Goal: Task Accomplishment & Management: Use online tool/utility

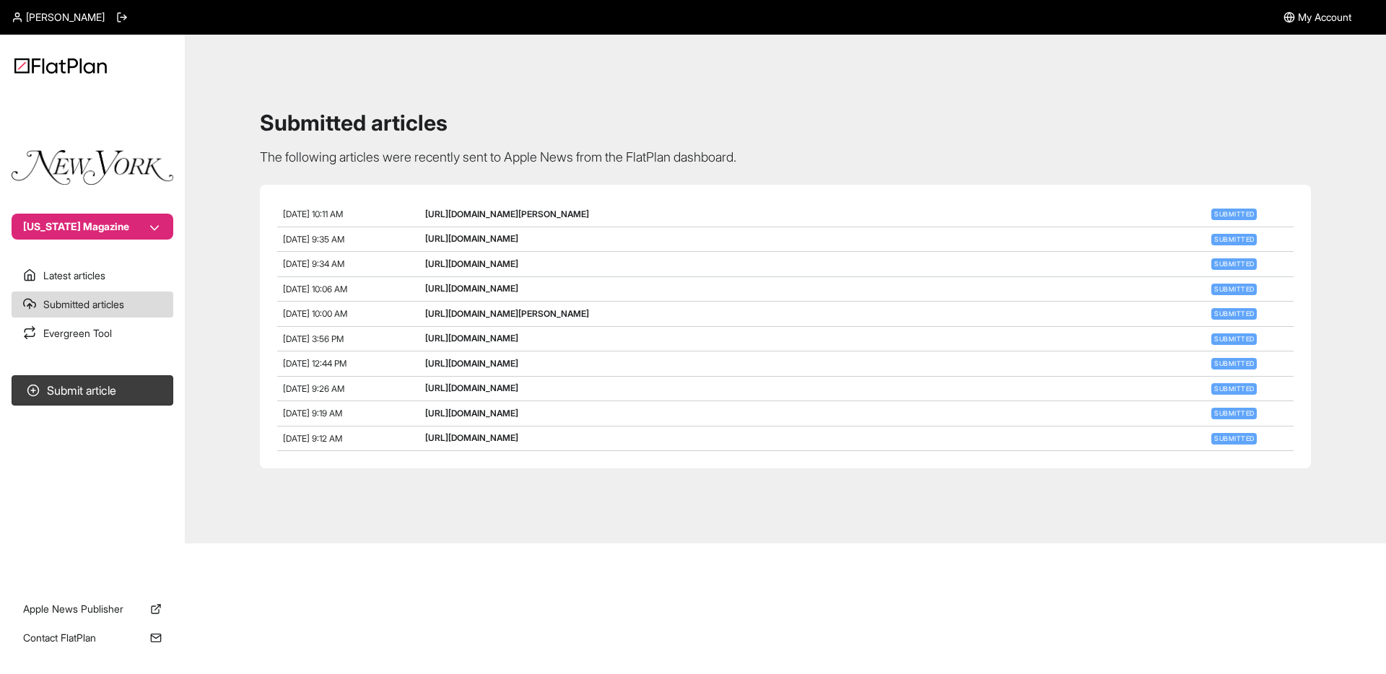
click at [677, 35] on main "Submitted articles The following articles were recently sent to Apple News from…" at bounding box center [785, 289] width 1201 height 509
click at [588, 82] on div "Submitted articles The following articles were recently sent to Apple News from…" at bounding box center [785, 289] width 1166 height 474
click at [948, 97] on div "Submitted articles The following articles were recently sent to Apple News from…" at bounding box center [785, 289] width 1166 height 474
click at [695, 109] on div "Submitted articles The following articles were recently sent to Apple News from…" at bounding box center [785, 289] width 1166 height 474
click at [66, 230] on button "[US_STATE] Magazine" at bounding box center [93, 227] width 162 height 26
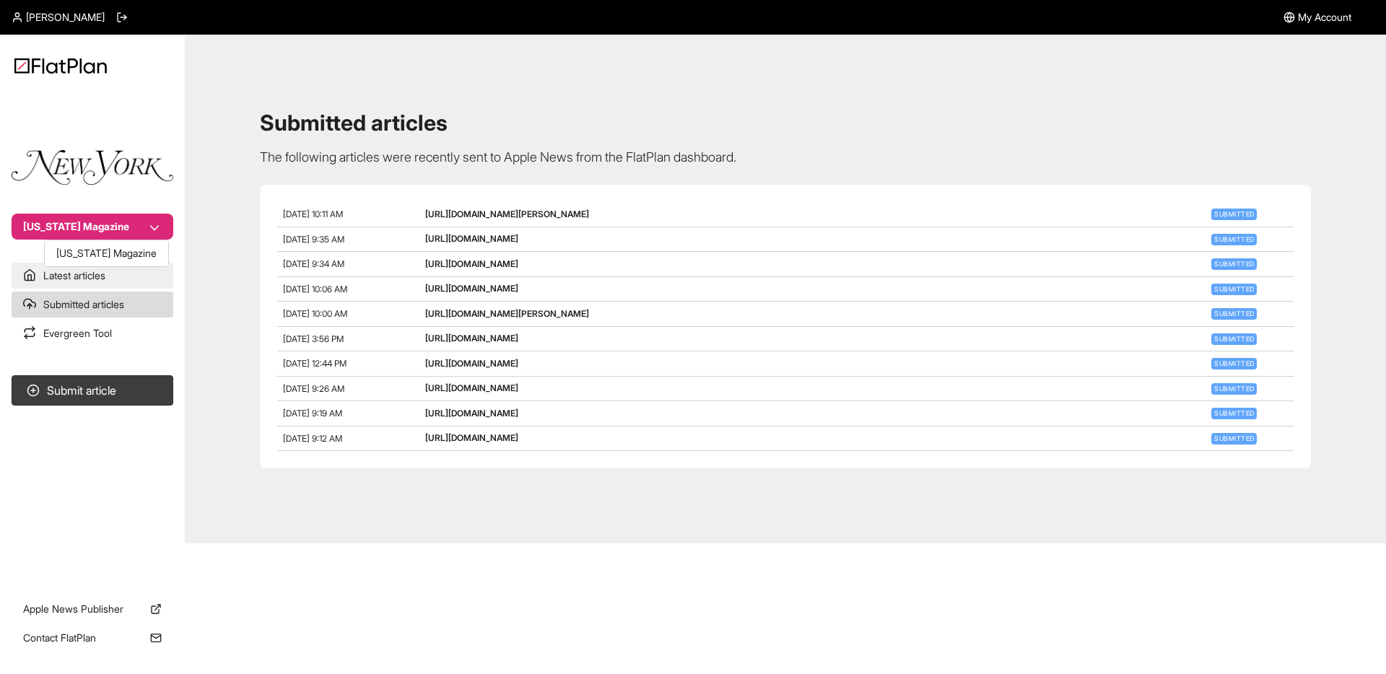
click at [54, 279] on nav "[US_STATE] Magazine Latest articles Submitted articles Evergreen Tool Submit ar…" at bounding box center [92, 337] width 185 height 674
click at [48, 277] on link "Latest articles" at bounding box center [93, 276] width 162 height 26
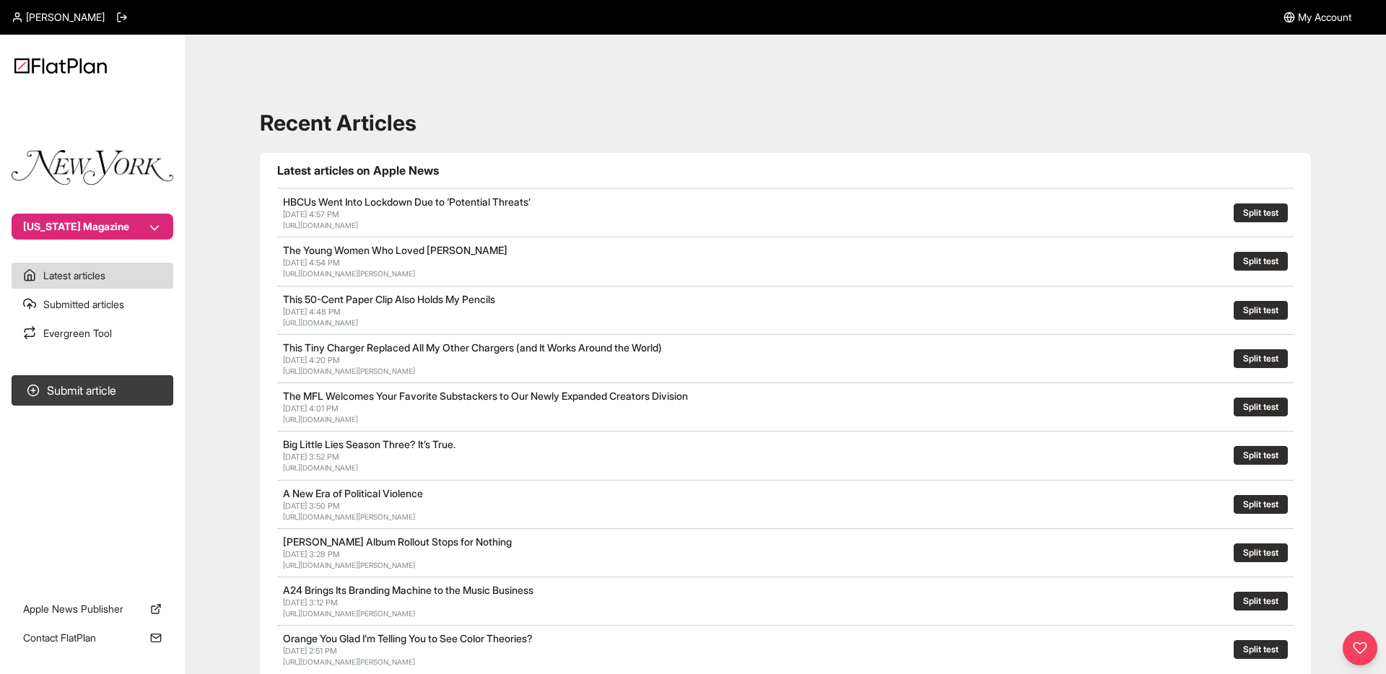
click at [392, 60] on div "Recent Articles Latest articles on Apple News HBCUs Went Into Lockdown Due to ‘…" at bounding box center [785, 652] width 1166 height 1200
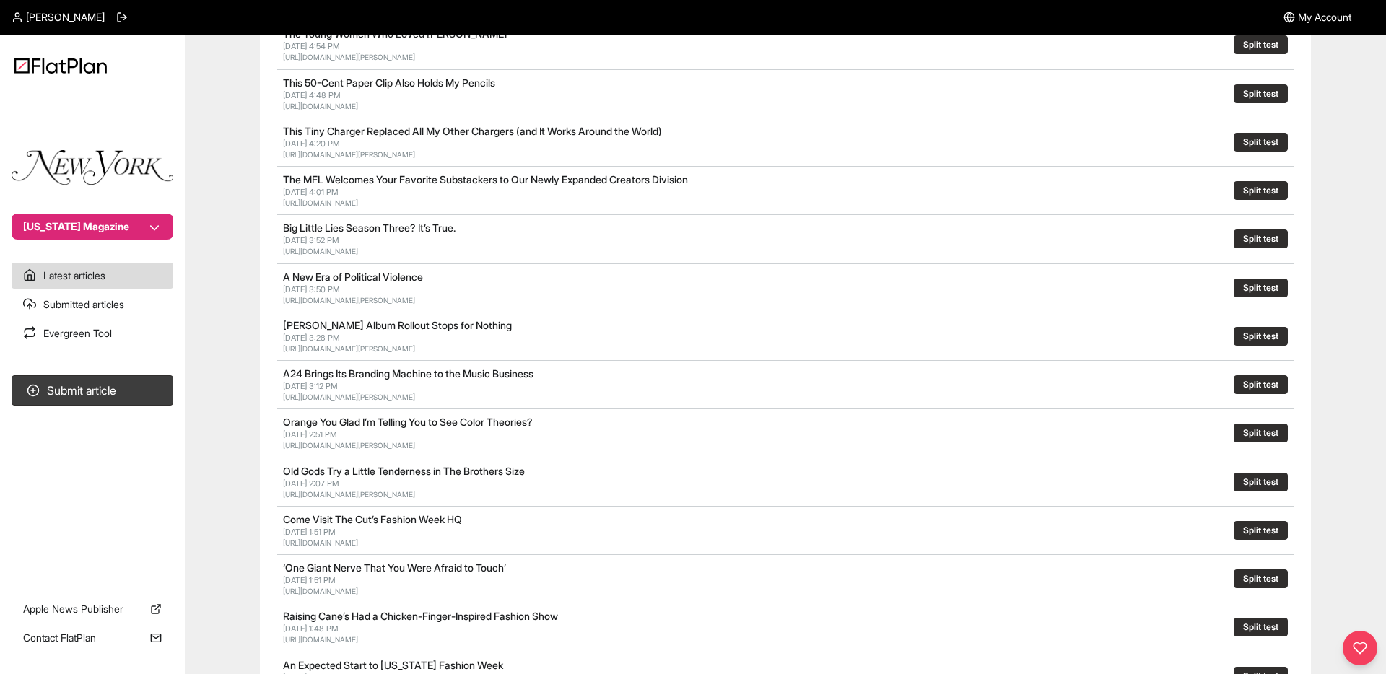
scroll to position [220, 0]
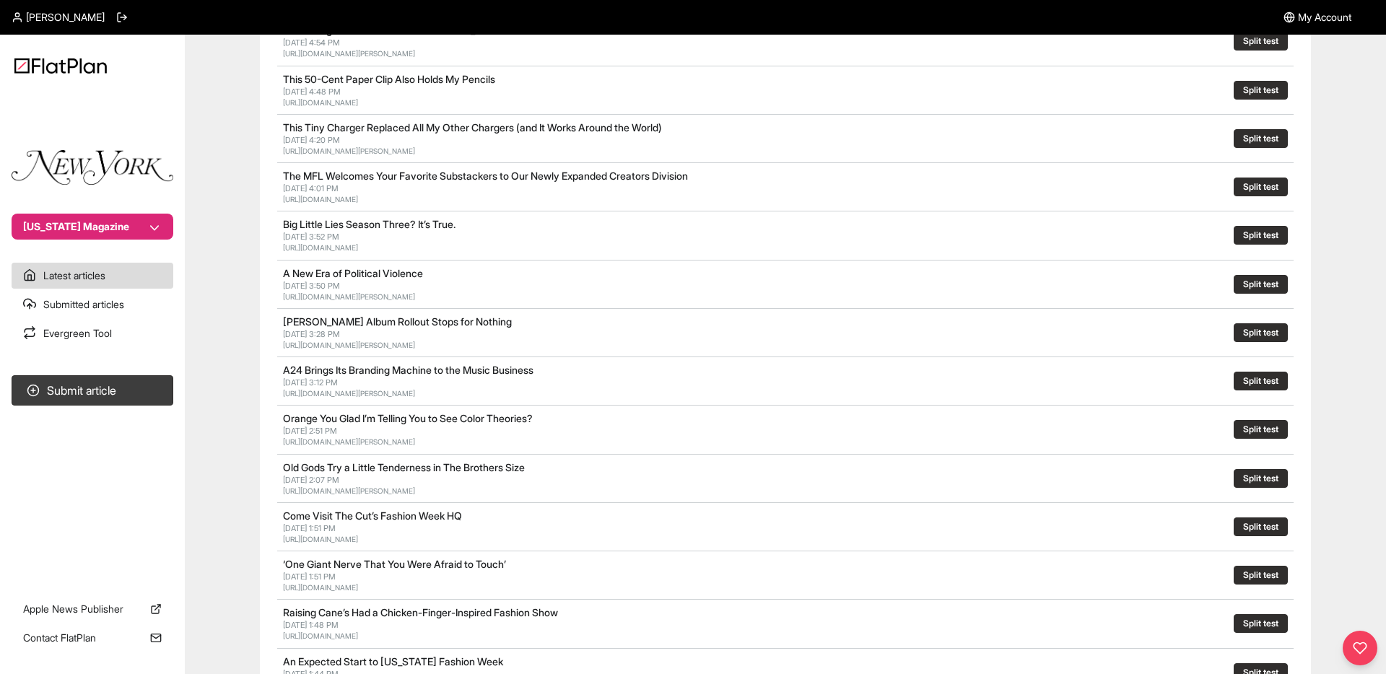
click at [1257, 237] on button "Split test" at bounding box center [1261, 235] width 54 height 19
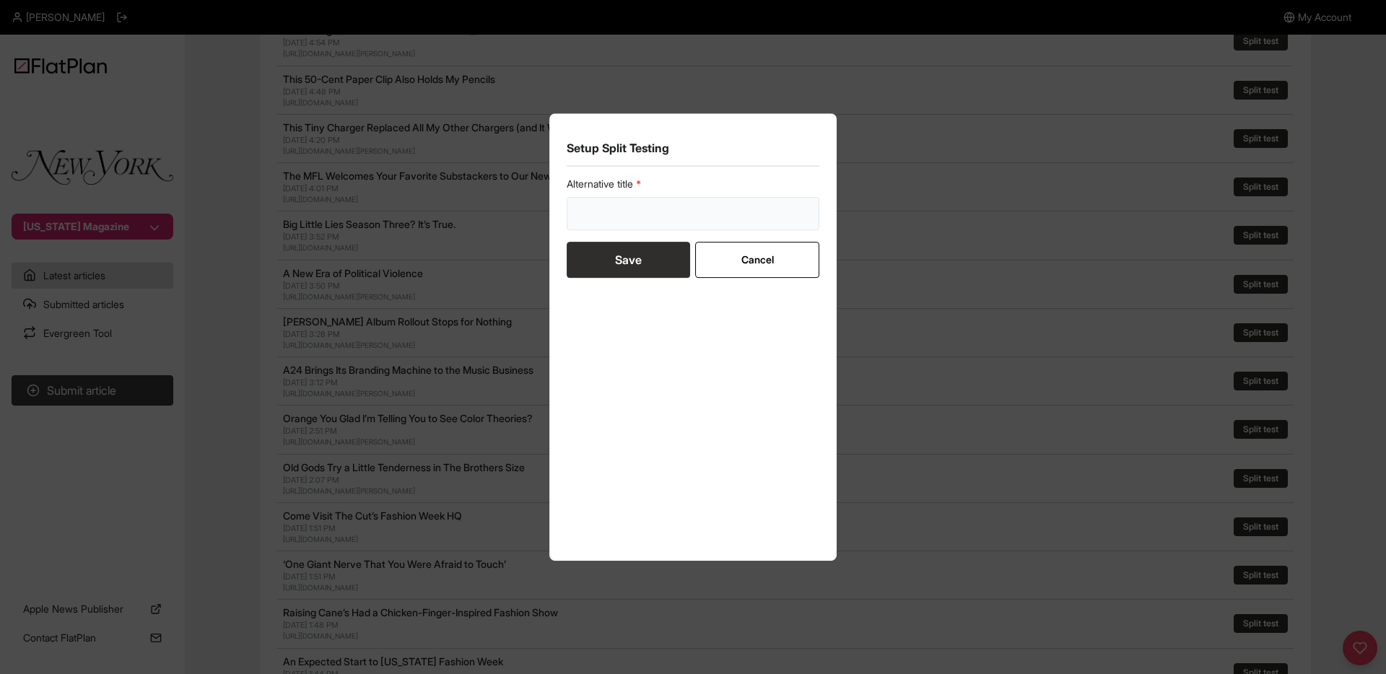
click at [656, 223] on input "text" at bounding box center [693, 213] width 253 height 33
click at [931, 103] on div "Setup Split Testing Alternative title Save Cancel" at bounding box center [693, 337] width 1386 height 674
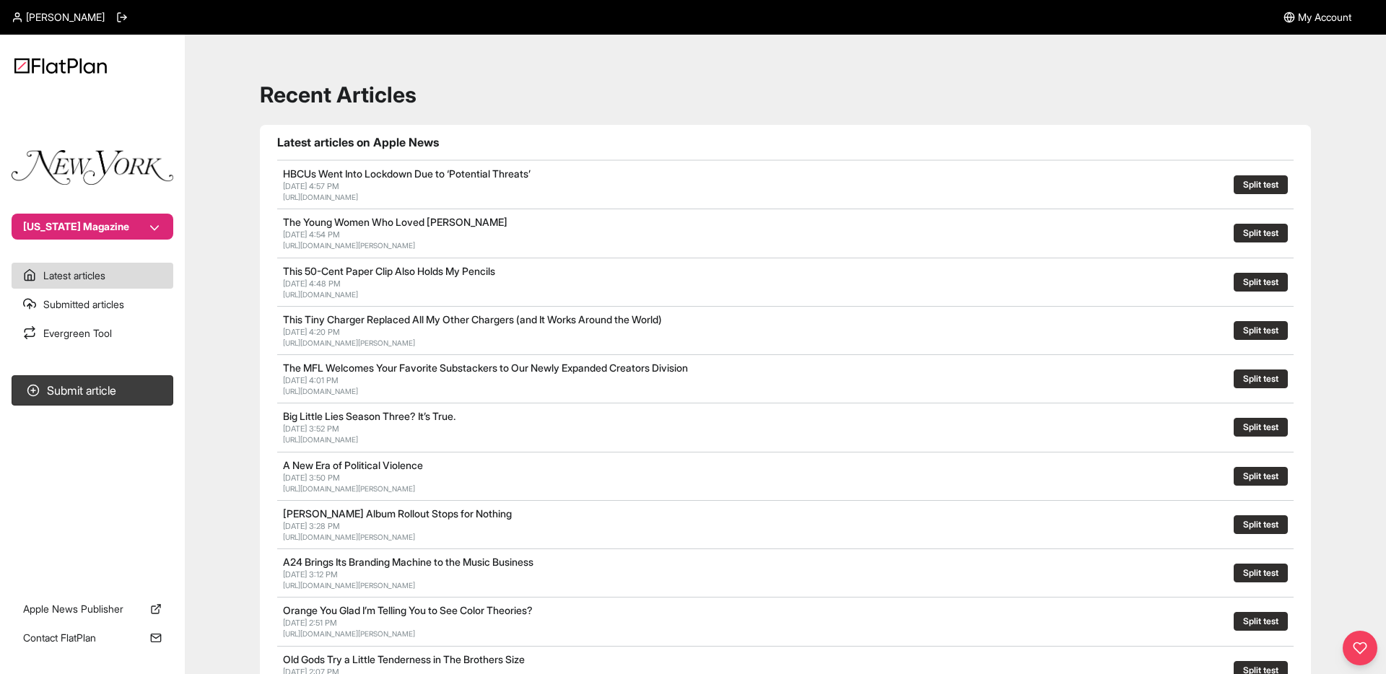
scroll to position [0, 0]
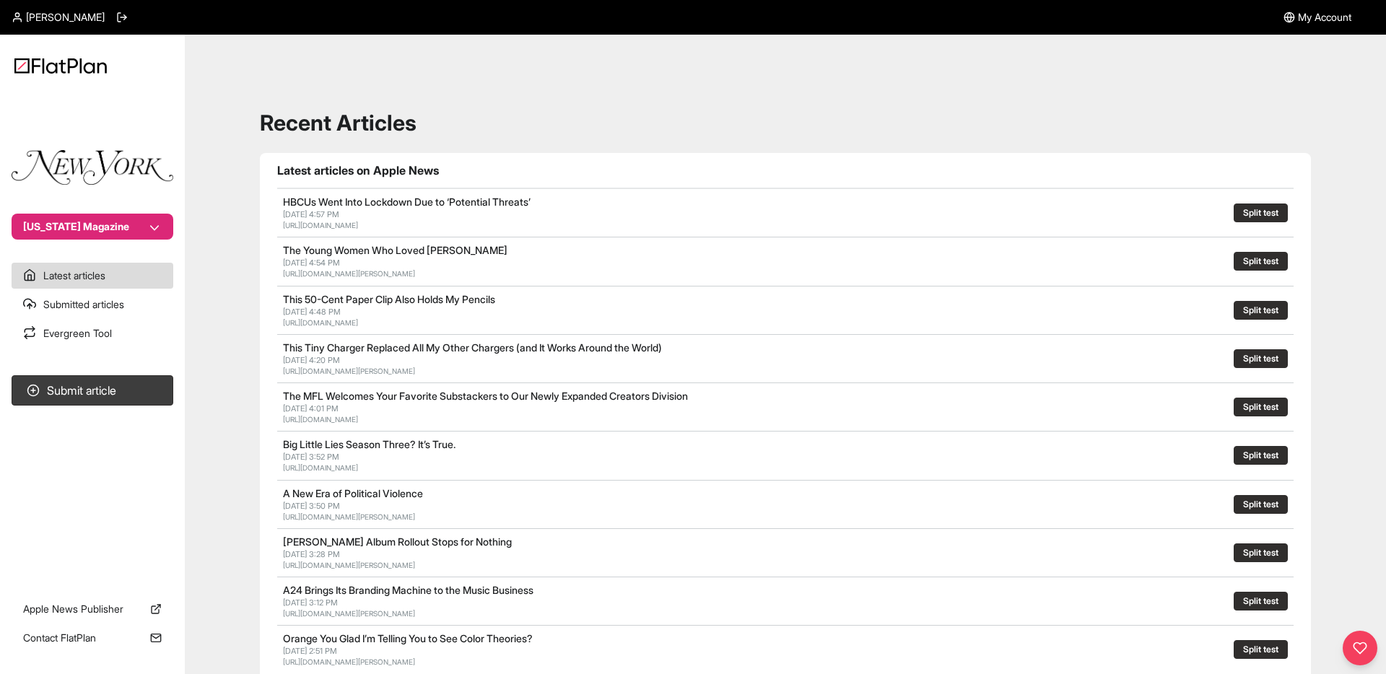
click at [712, 110] on h1 "Recent Articles" at bounding box center [785, 123] width 1051 height 26
click at [1238, 144] on div "Recent Articles Latest articles on Apple News HBCUs Went Into Lockdown Due to ‘…" at bounding box center [785, 652] width 1166 height 1200
click at [1248, 206] on button "Split test" at bounding box center [1261, 213] width 54 height 19
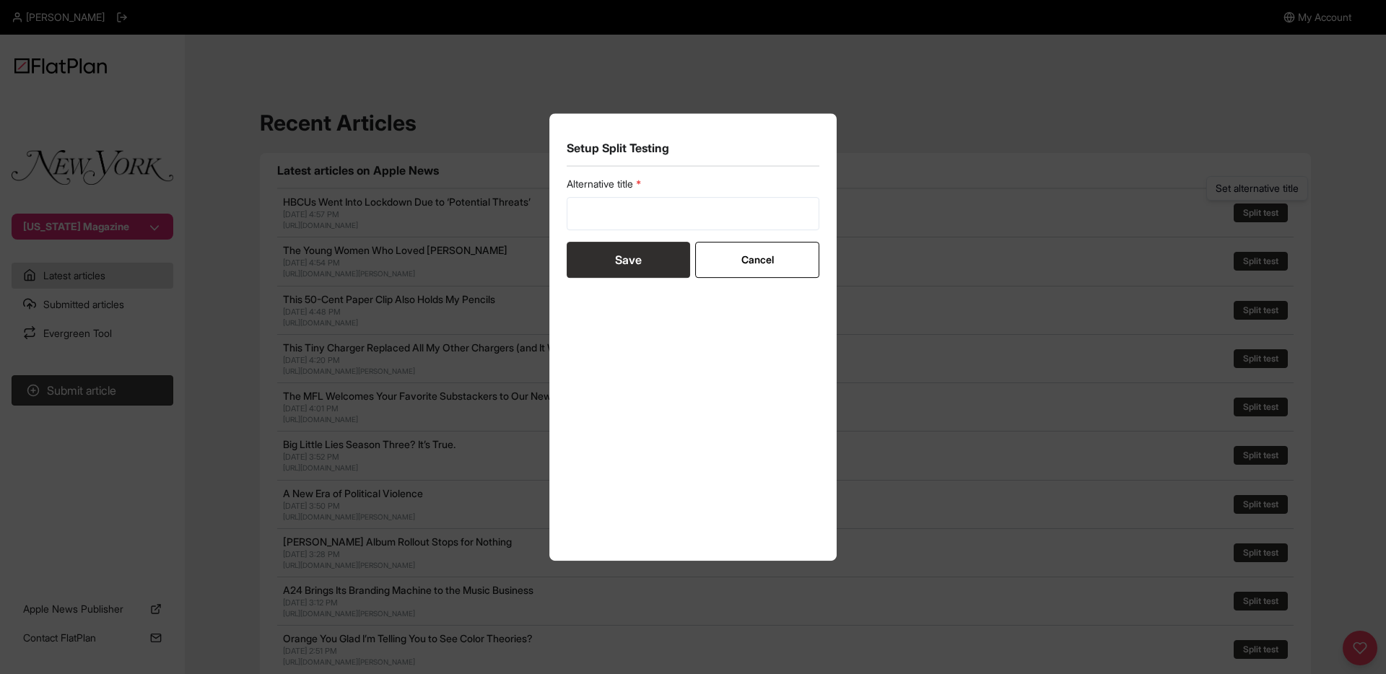
click at [732, 255] on button "Cancel" at bounding box center [756, 260] width 123 height 36
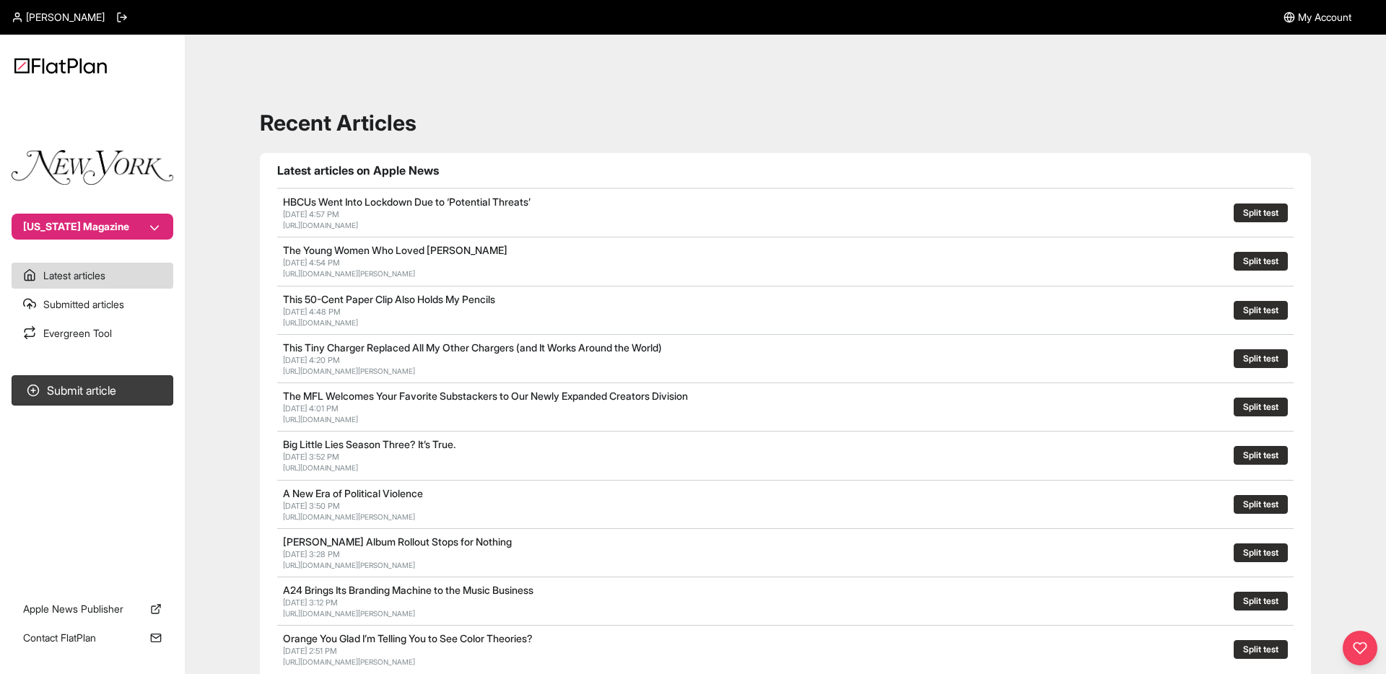
click at [1059, 103] on div "Recent Articles Latest articles on Apple News HBCUs Went Into Lockdown Due to ‘…" at bounding box center [785, 652] width 1166 height 1200
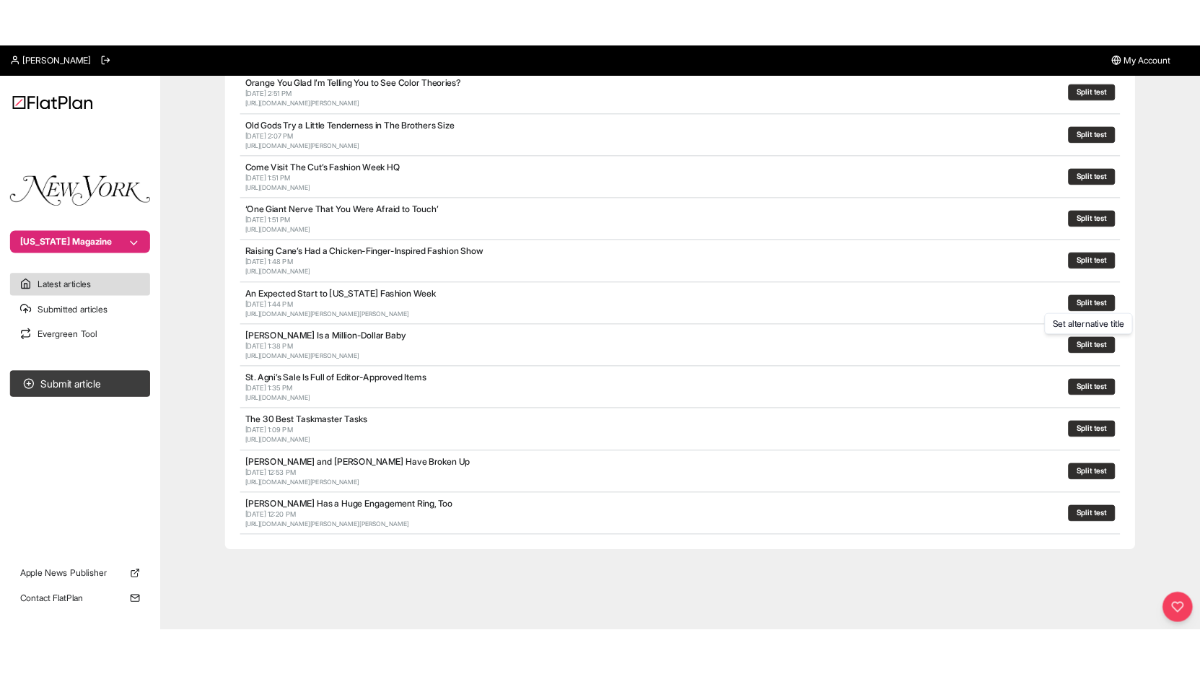
scroll to position [595, 0]
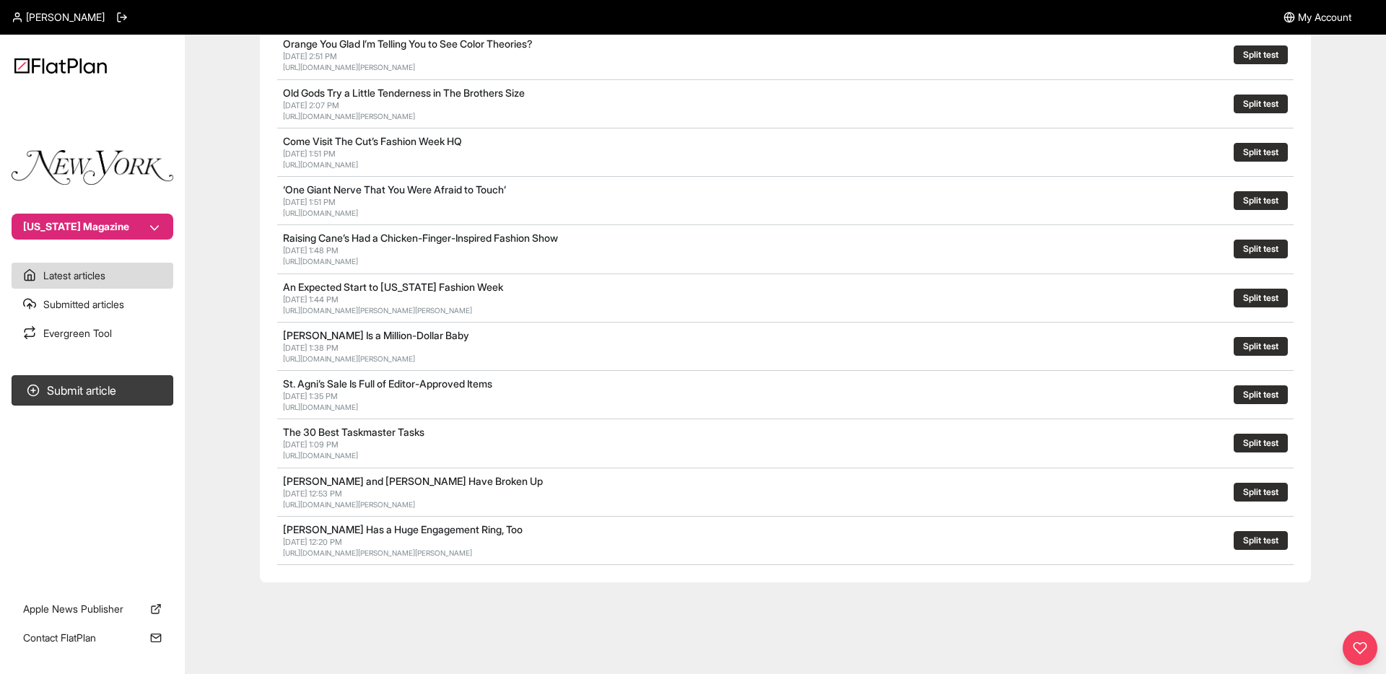
click at [1330, 322] on div "Recent Articles Latest articles on Apple News HBCUs Went Into Lockdown Due to ‘…" at bounding box center [785, 57] width 1166 height 1200
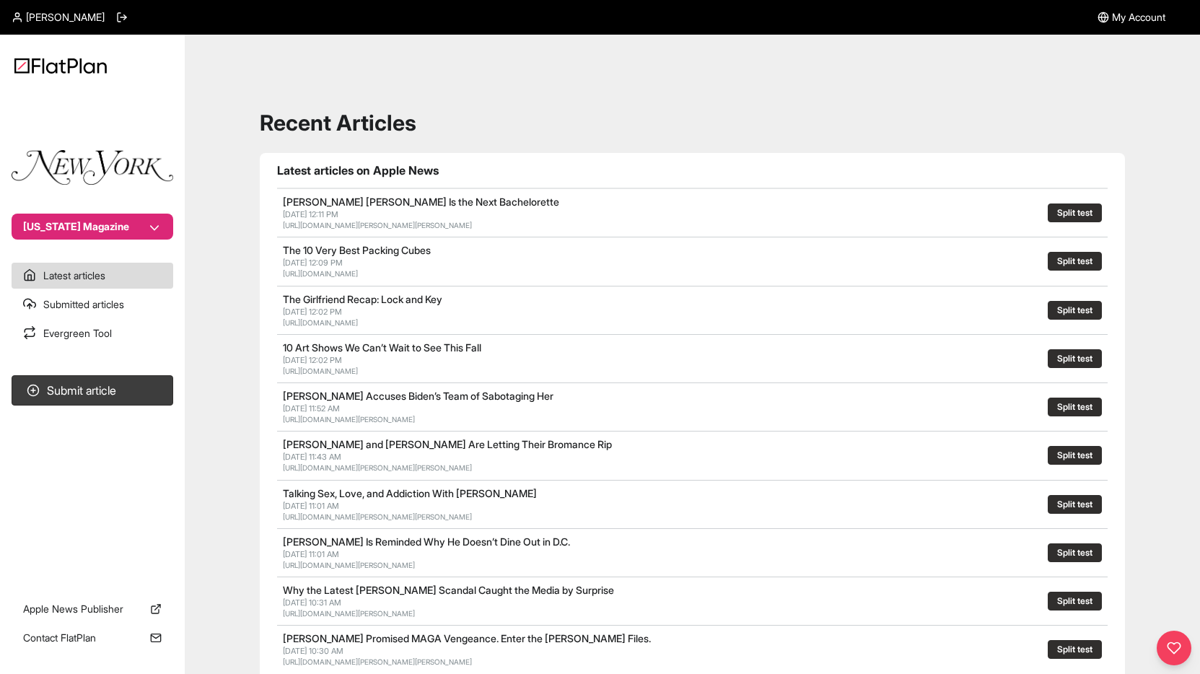
click at [200, 86] on main "Recent Articles Latest articles on Apple News Taylor Frankie Paul Is the Next B…" at bounding box center [693, 652] width 1016 height 1235
